Goal: Transaction & Acquisition: Purchase product/service

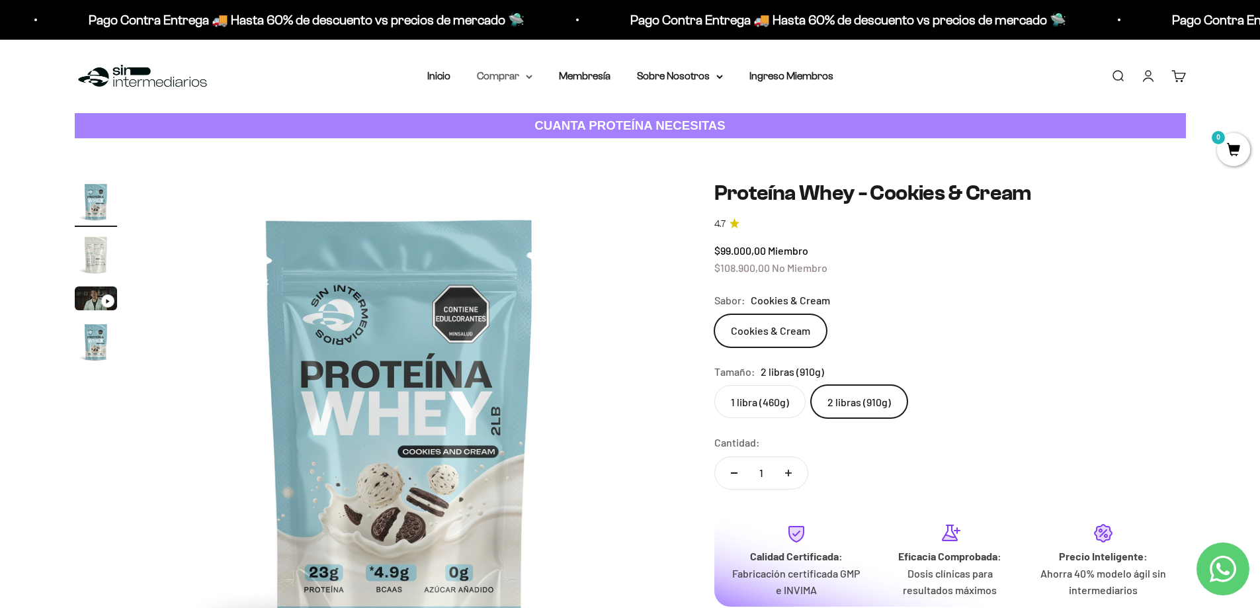
click at [499, 67] on summary "Comprar" at bounding box center [505, 75] width 56 height 17
click at [544, 187] on span "Todos Los Productos" at bounding box center [533, 192] width 97 height 11
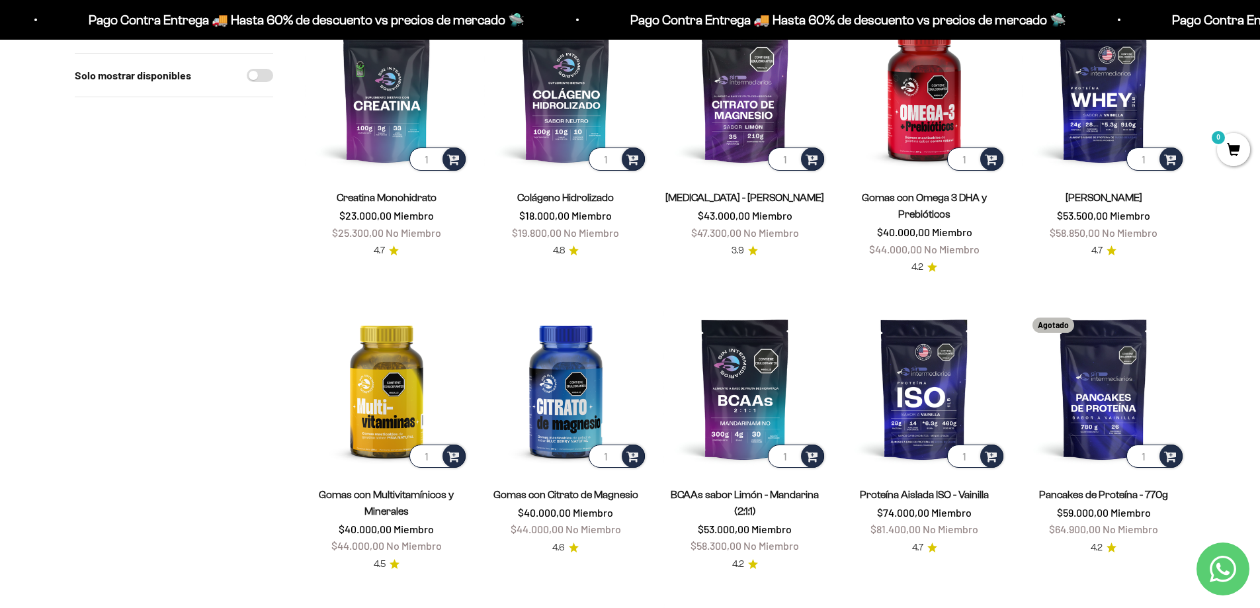
scroll to position [132, 0]
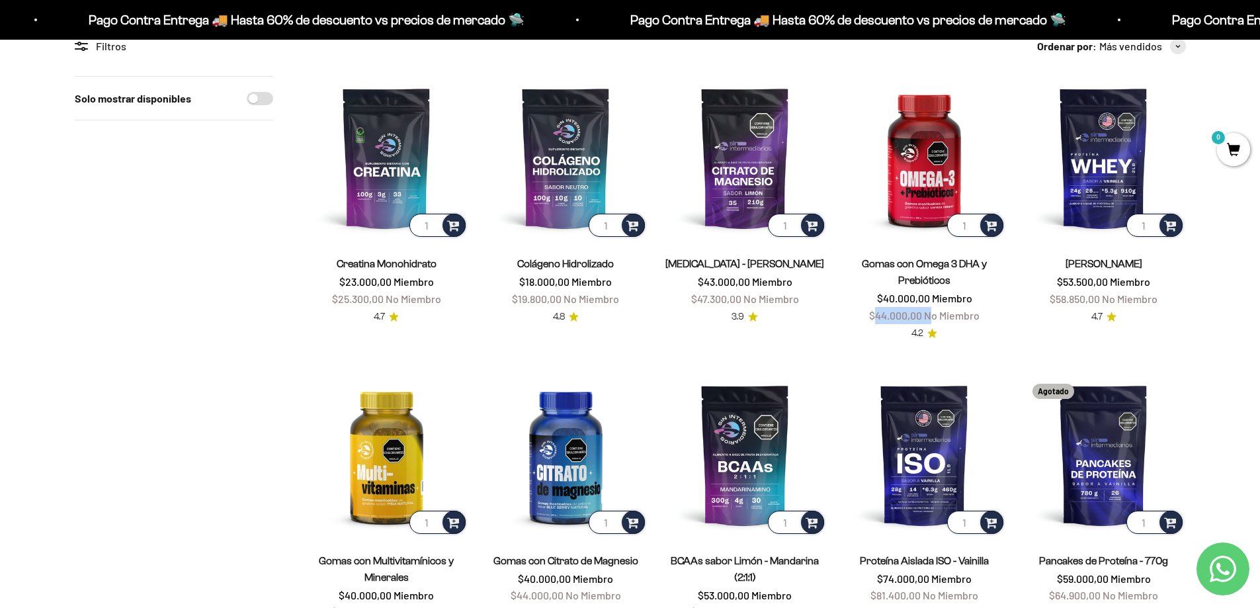
drag, startPoint x: 878, startPoint y: 317, endPoint x: 933, endPoint y: 323, distance: 55.2
click at [933, 323] on price-list "$40.000,00 Miembro $44.000,00 No Miembro" at bounding box center [924, 307] width 110 height 34
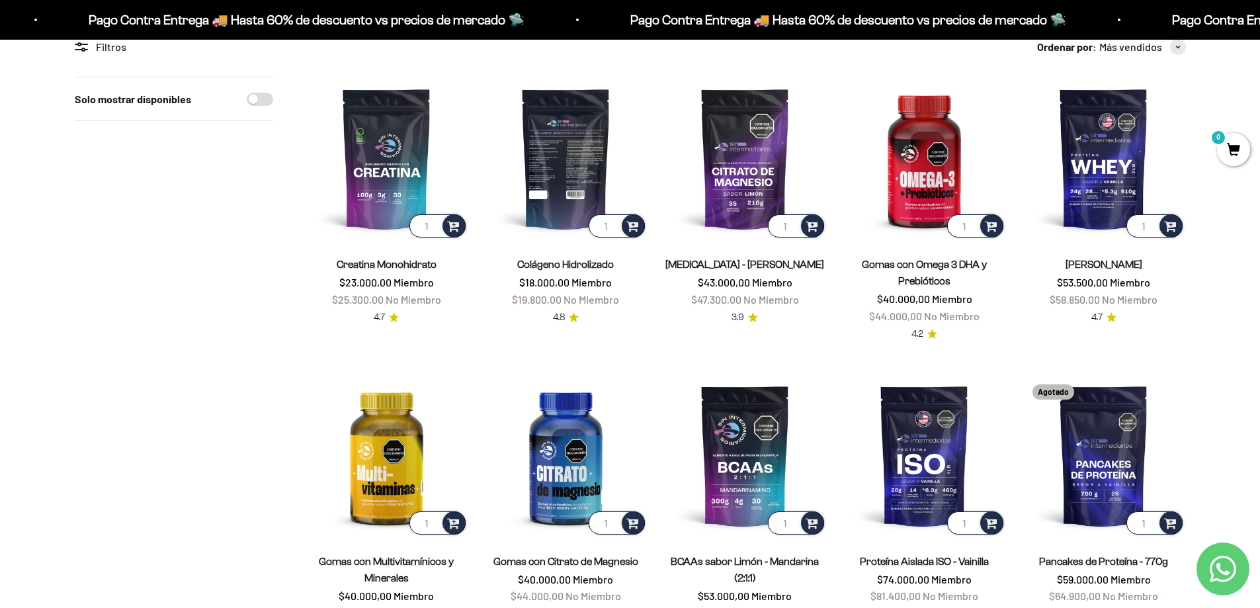
scroll to position [0, 0]
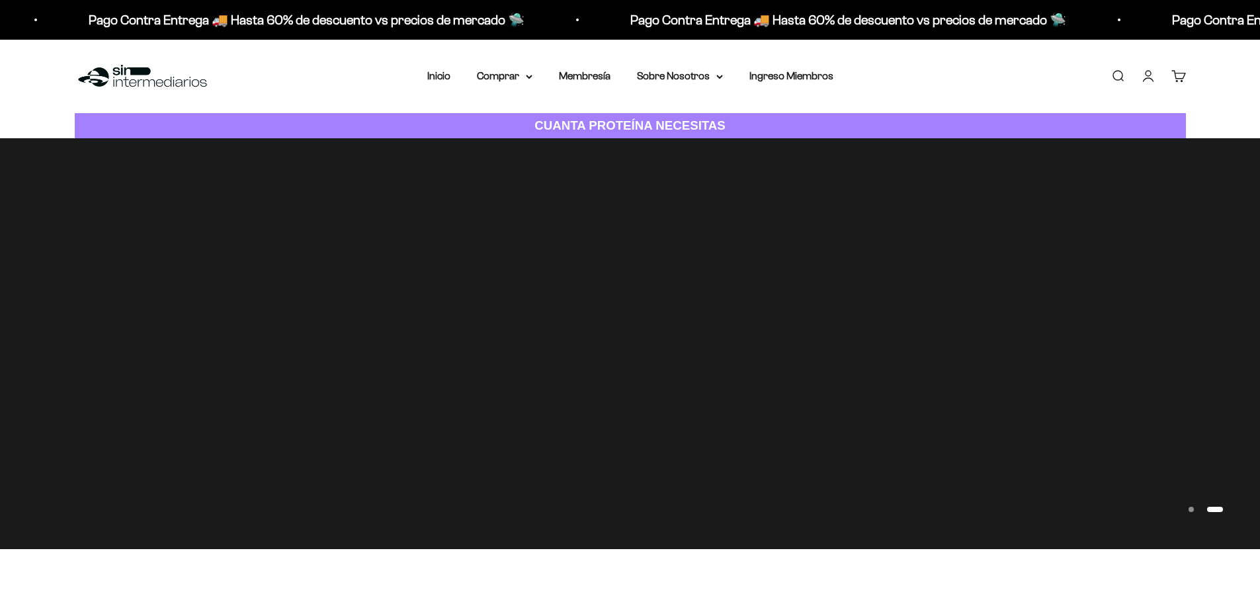
drag, startPoint x: 683, startPoint y: 192, endPoint x: 658, endPoint y: 166, distance: 36.5
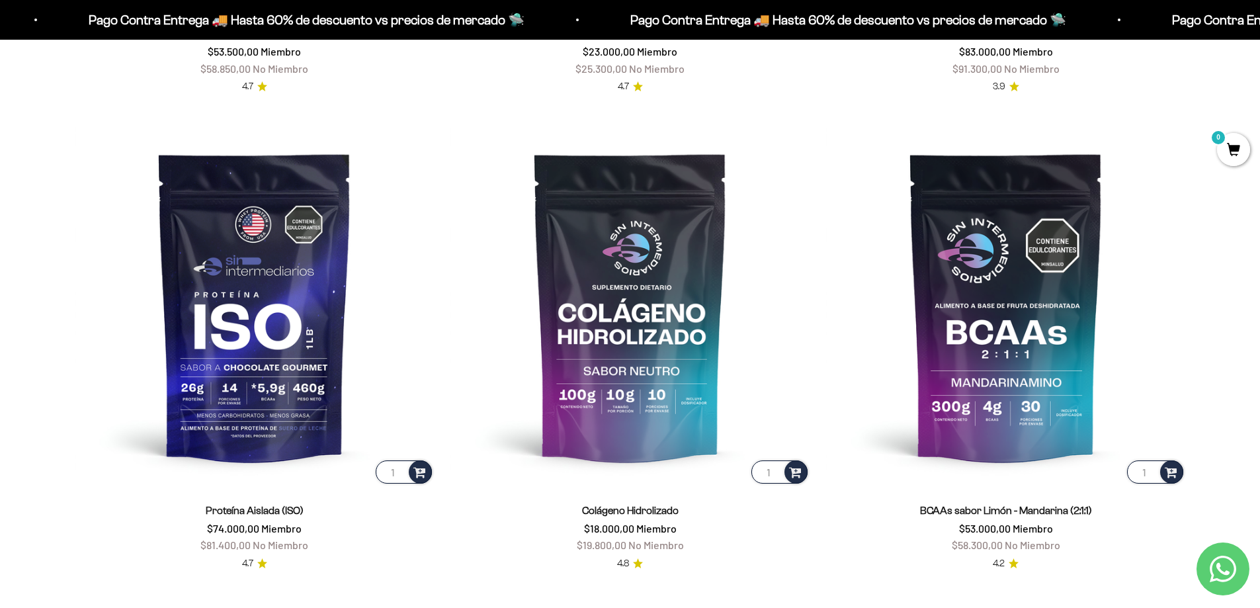
scroll to position [794, 0]
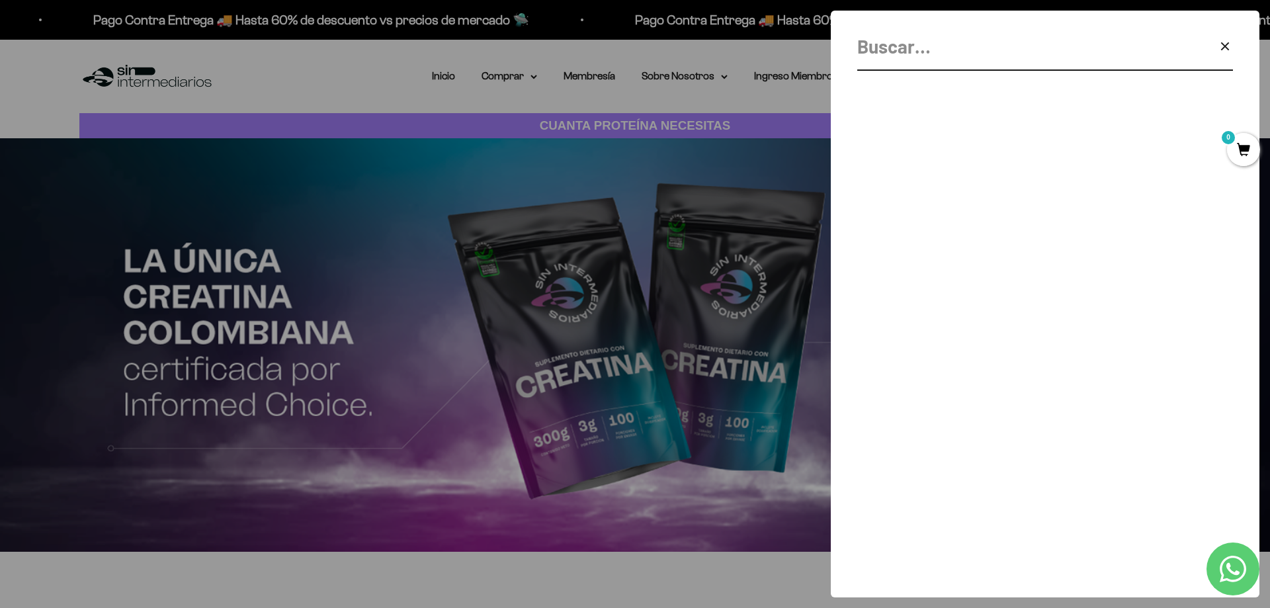
click at [1223, 52] on icon "button" at bounding box center [1225, 46] width 16 height 16
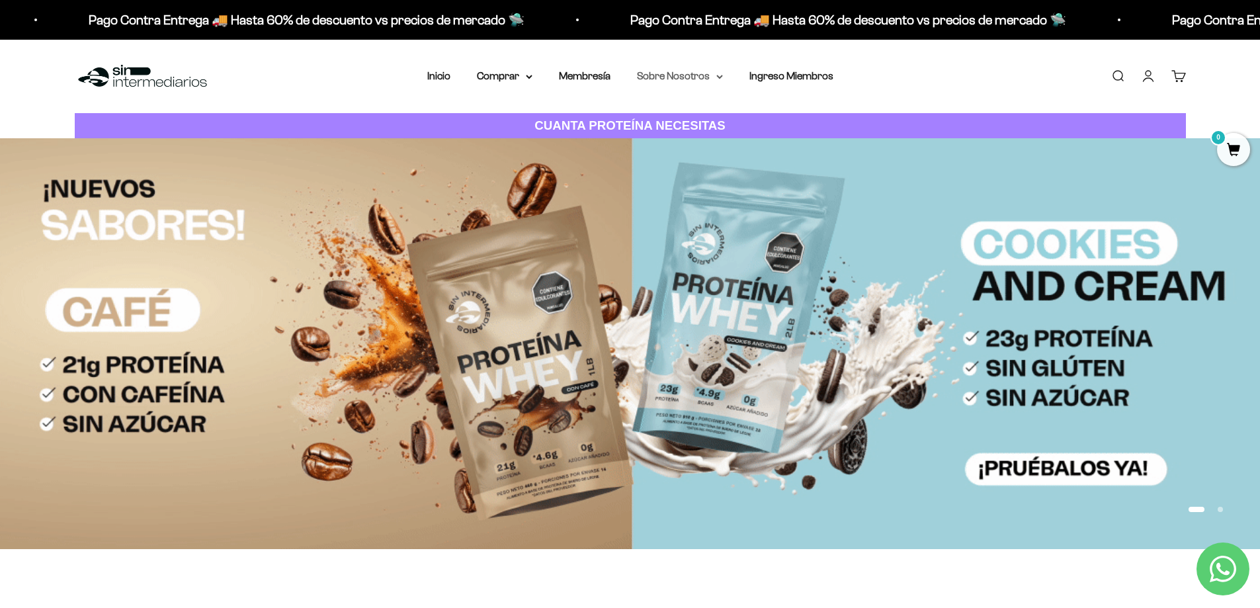
click at [720, 75] on icon at bounding box center [719, 77] width 7 height 5
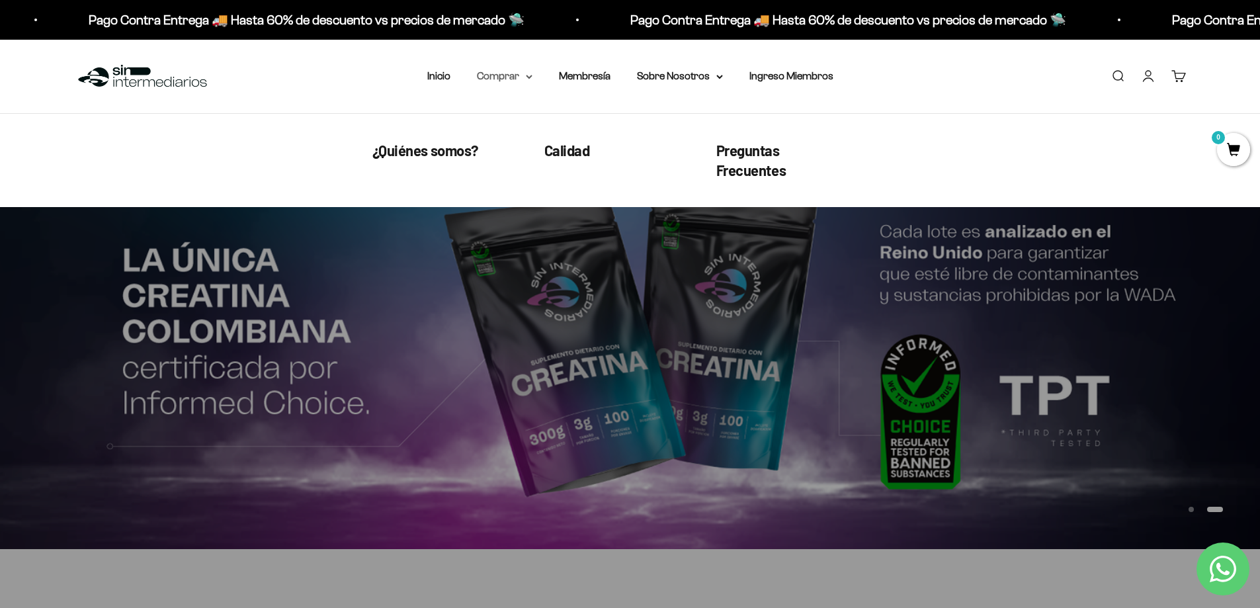
click at [529, 77] on icon at bounding box center [529, 76] width 5 height 3
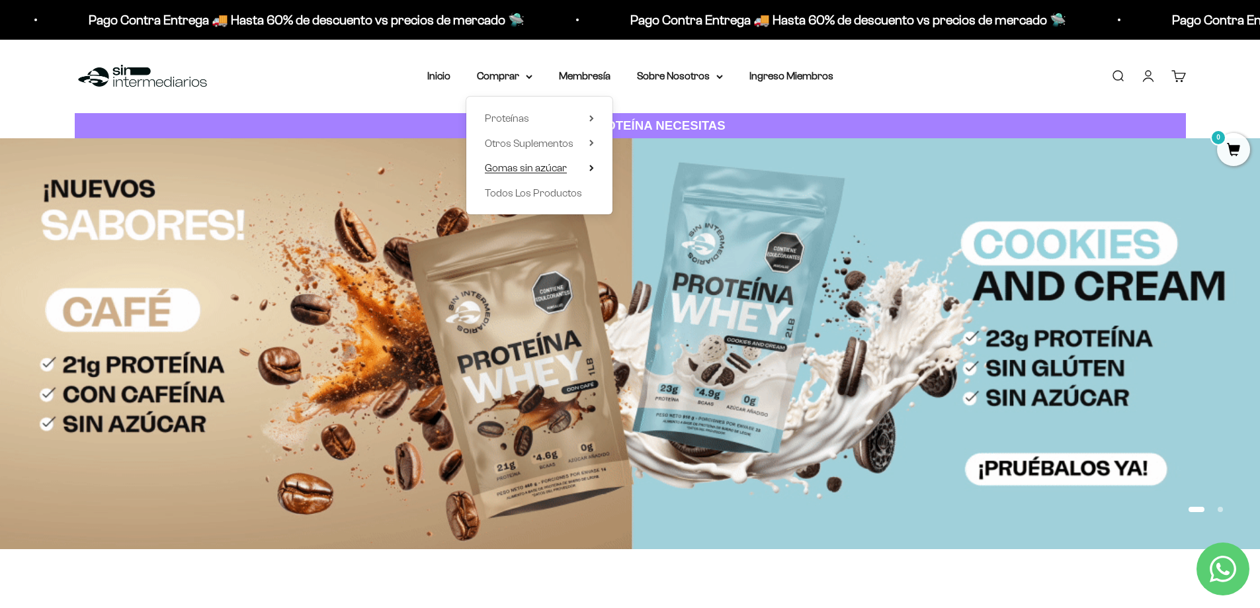
click at [589, 167] on summary "Gomas sin azúcar" at bounding box center [539, 167] width 109 height 17
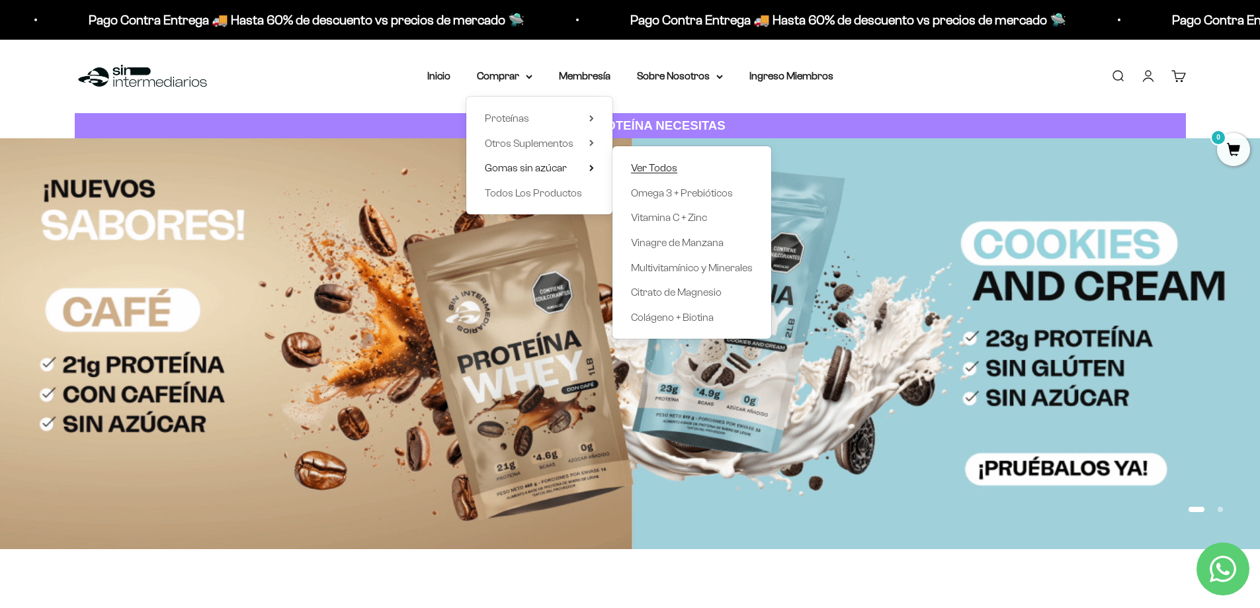
click at [652, 162] on span "Ver Todos" at bounding box center [654, 167] width 46 height 11
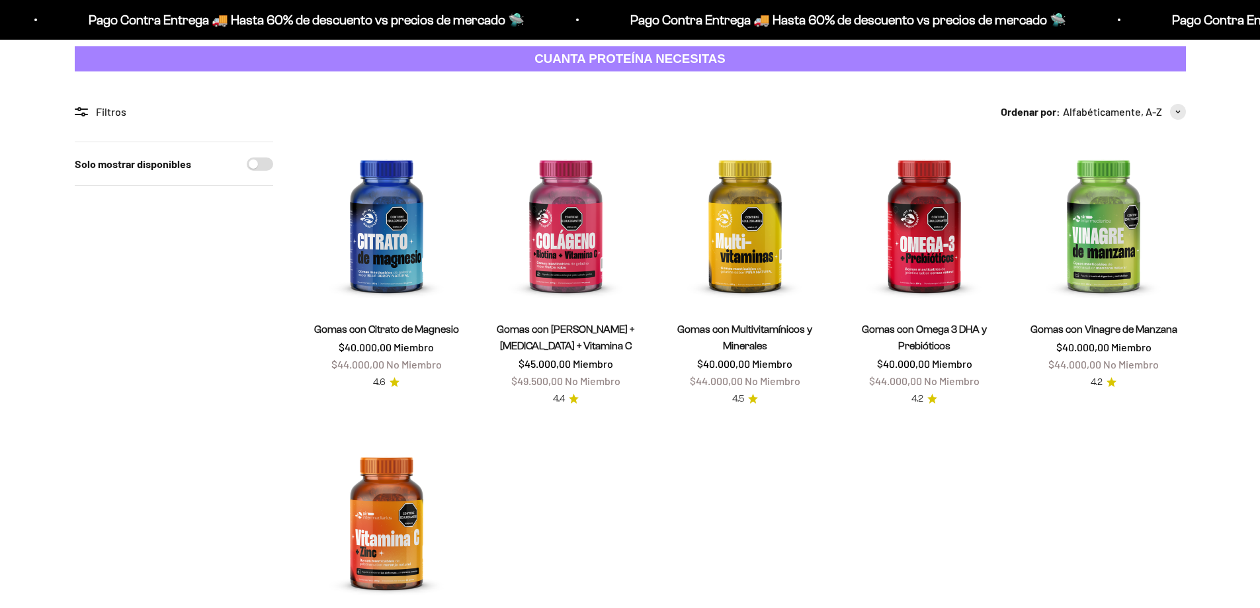
scroll to position [132, 0]
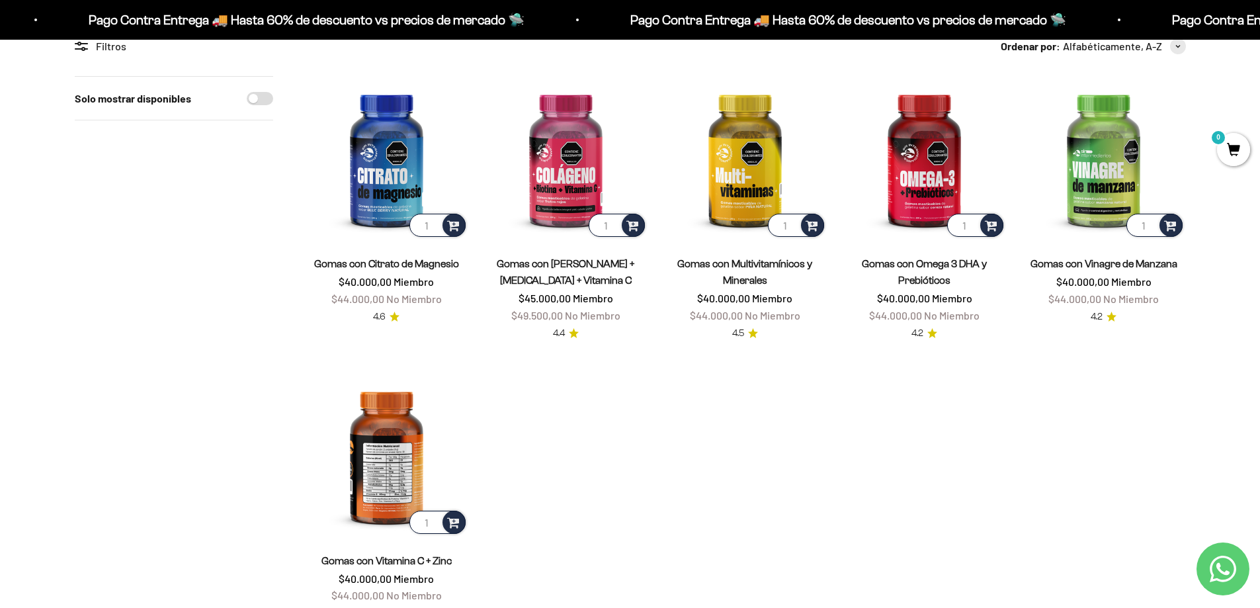
click at [375, 468] on img at bounding box center [386, 454] width 163 height 163
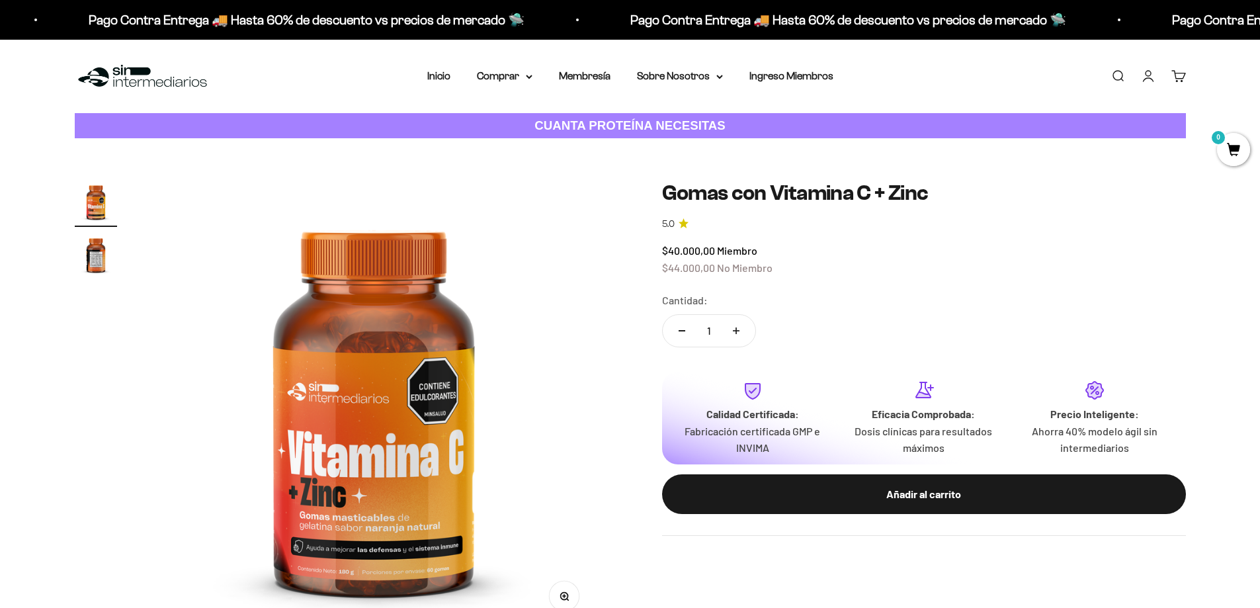
scroll to position [66, 0]
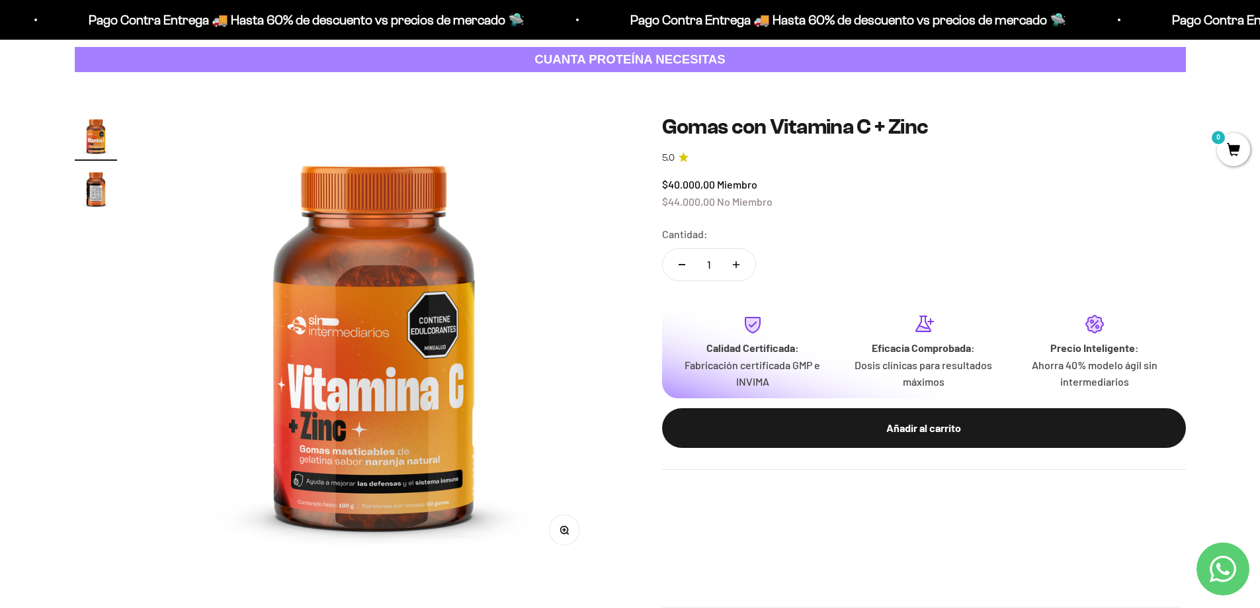
click at [95, 202] on img "Ir al artículo 2" at bounding box center [96, 188] width 42 height 42
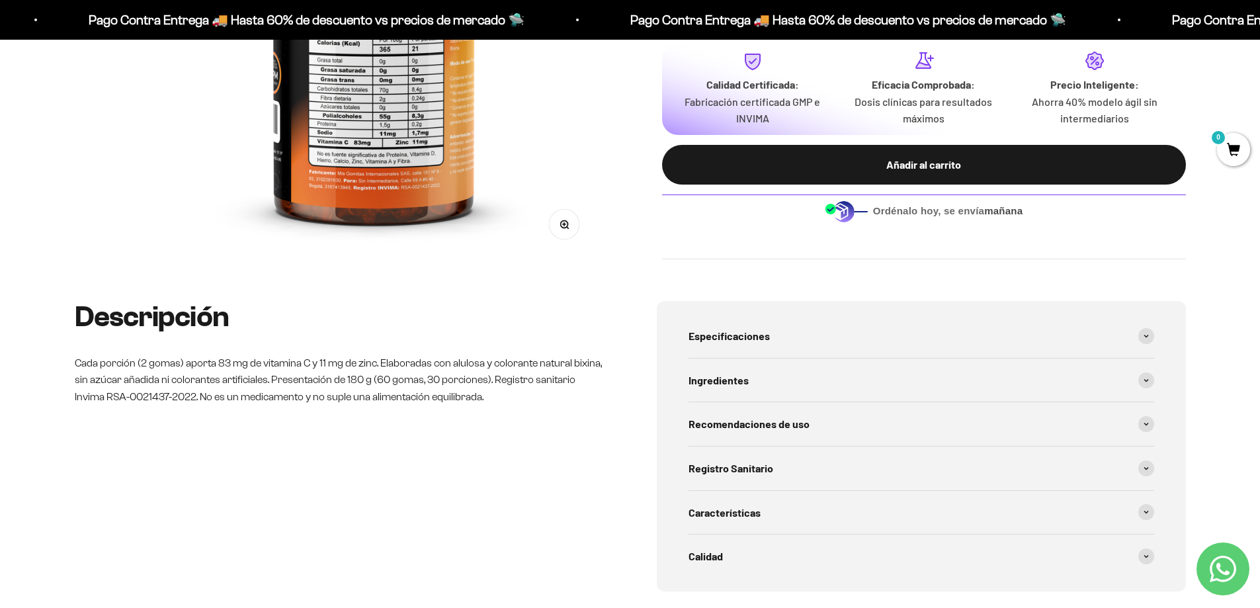
scroll to position [265, 0]
